Goal: Task Accomplishment & Management: Manage account settings

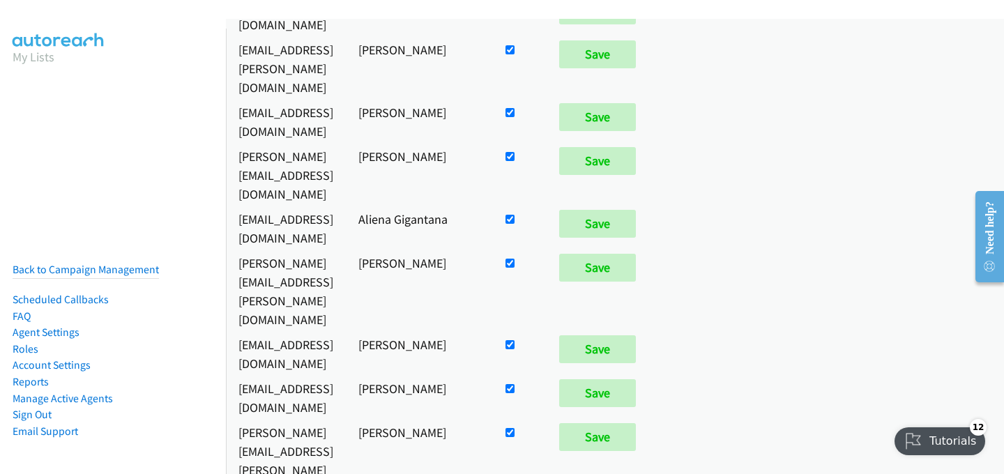
scroll to position [1710, 0]
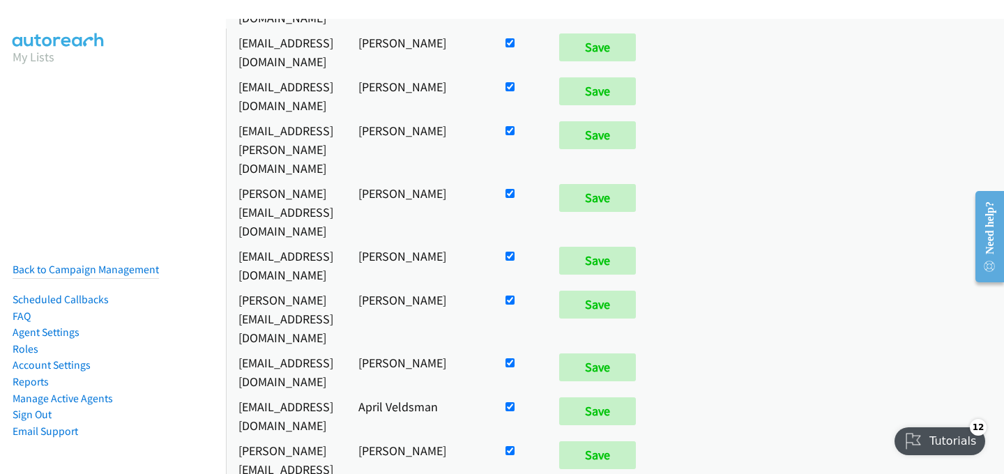
checkbox input "false"
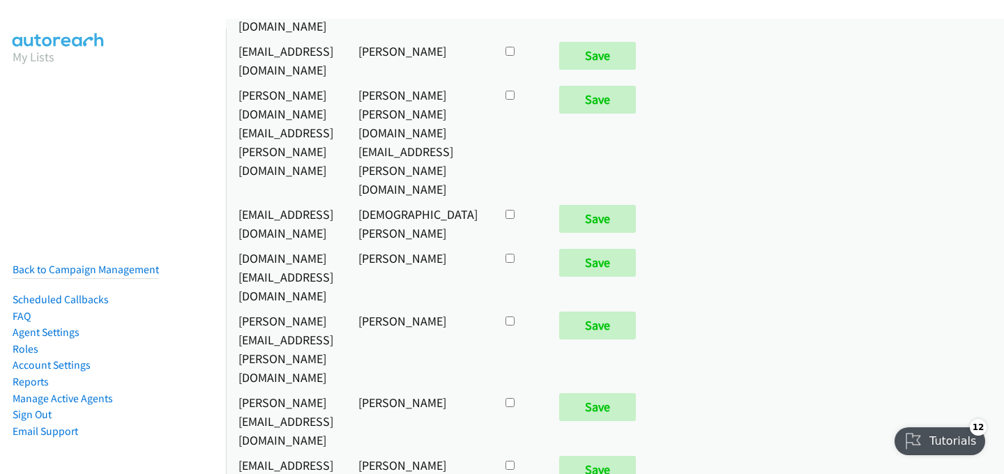
scroll to position [6013, 0]
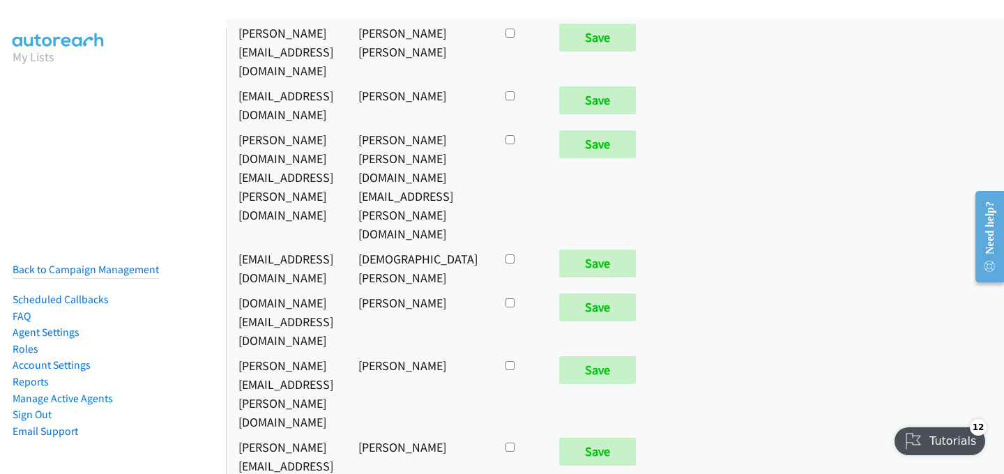
checkbox input "true"
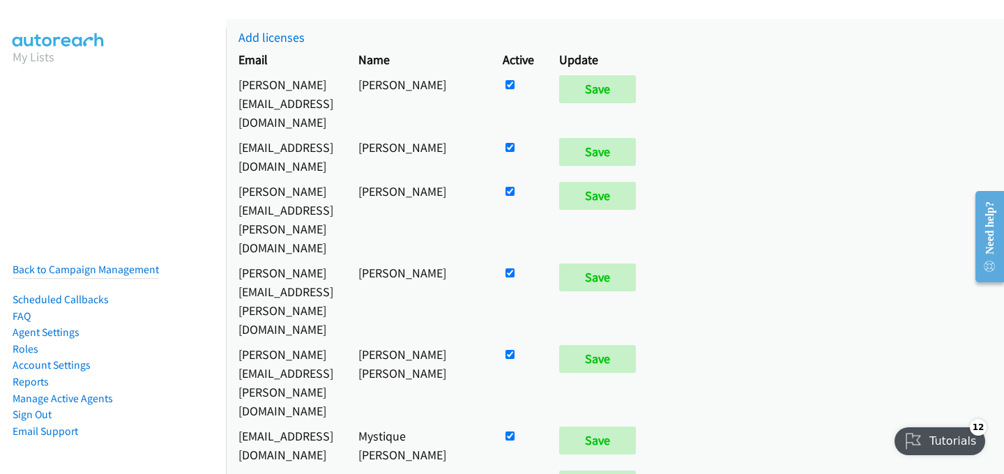
scroll to position [533, 0]
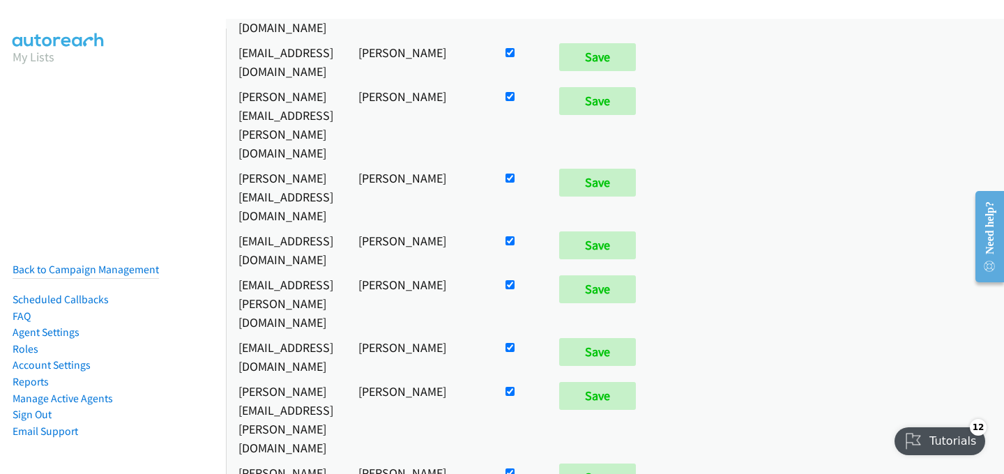
checkbox input "false"
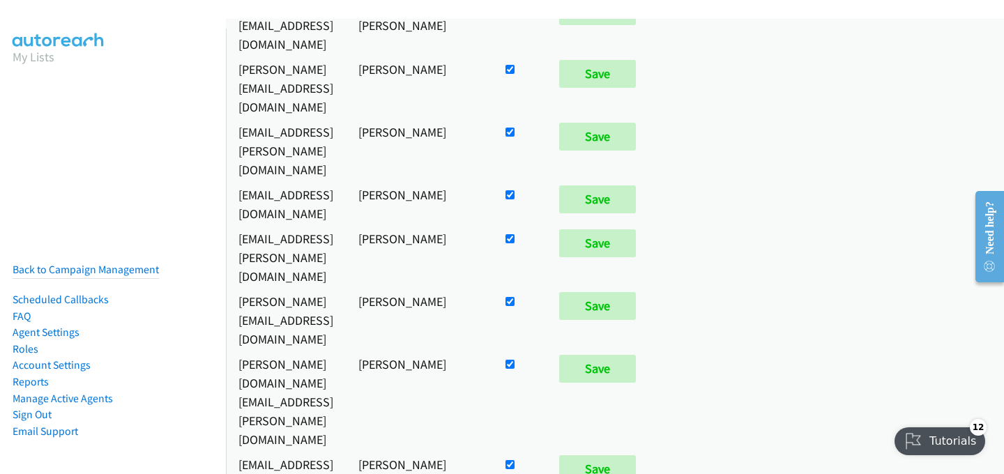
scroll to position [1985, 0]
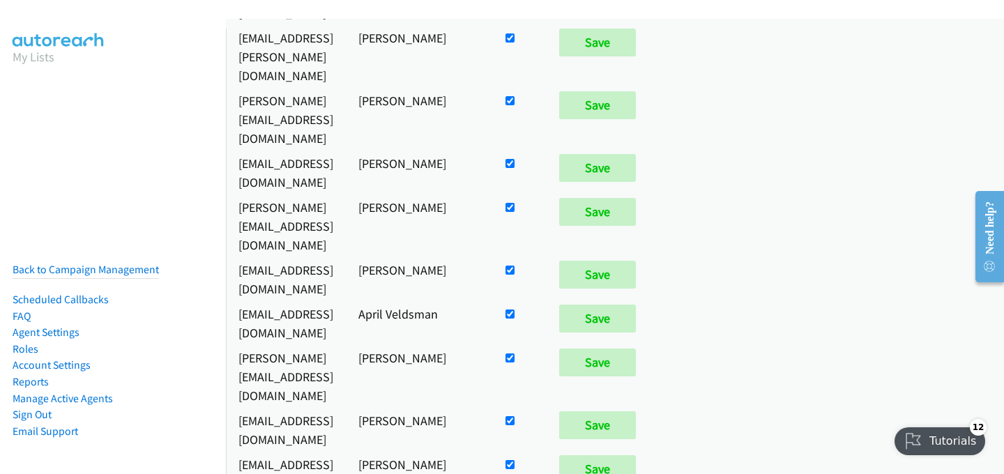
checkbox input "true"
